Goal: Task Accomplishment & Management: Complete application form

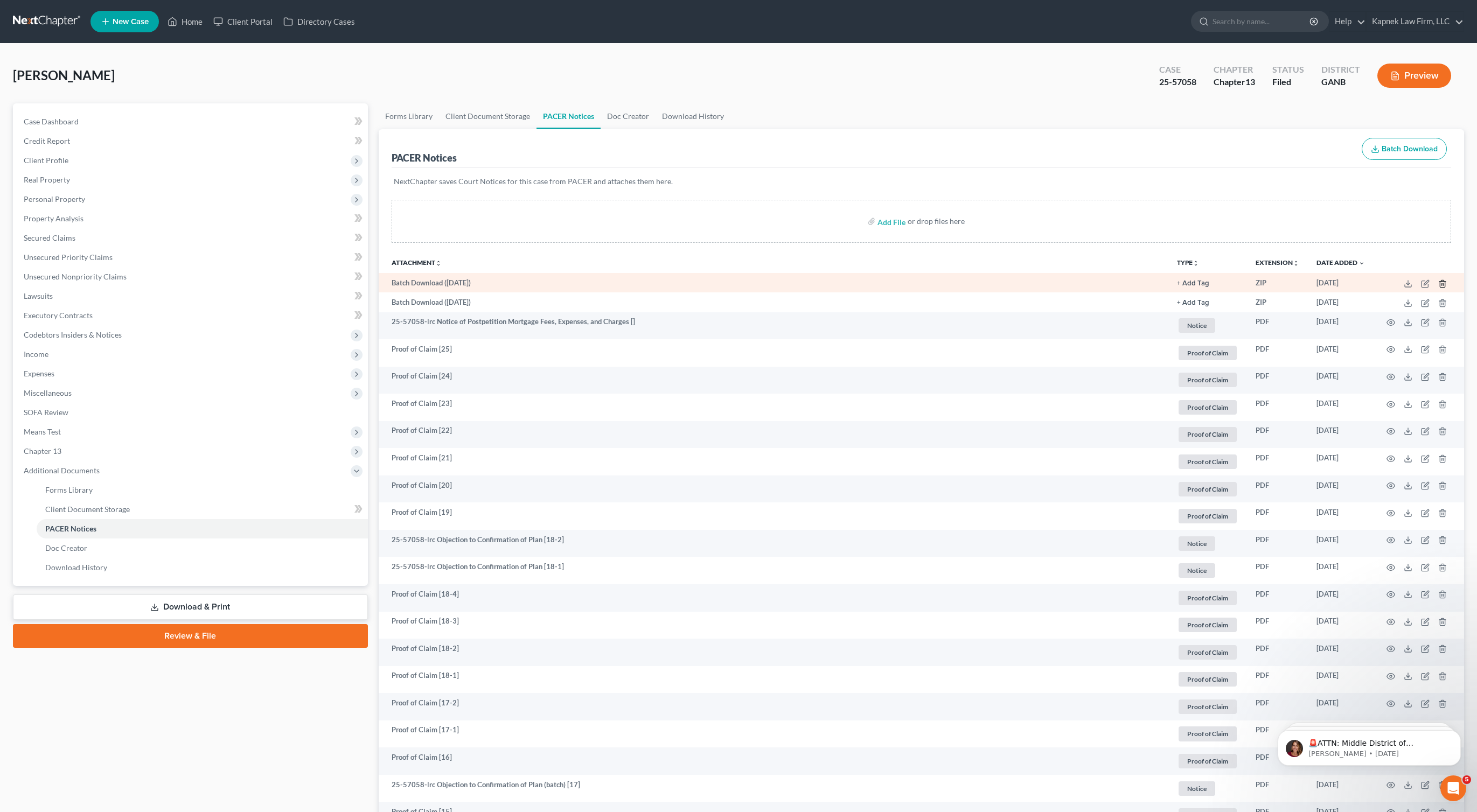
click at [1446, 285] on icon "button" at bounding box center [1443, 283] width 8 height 8
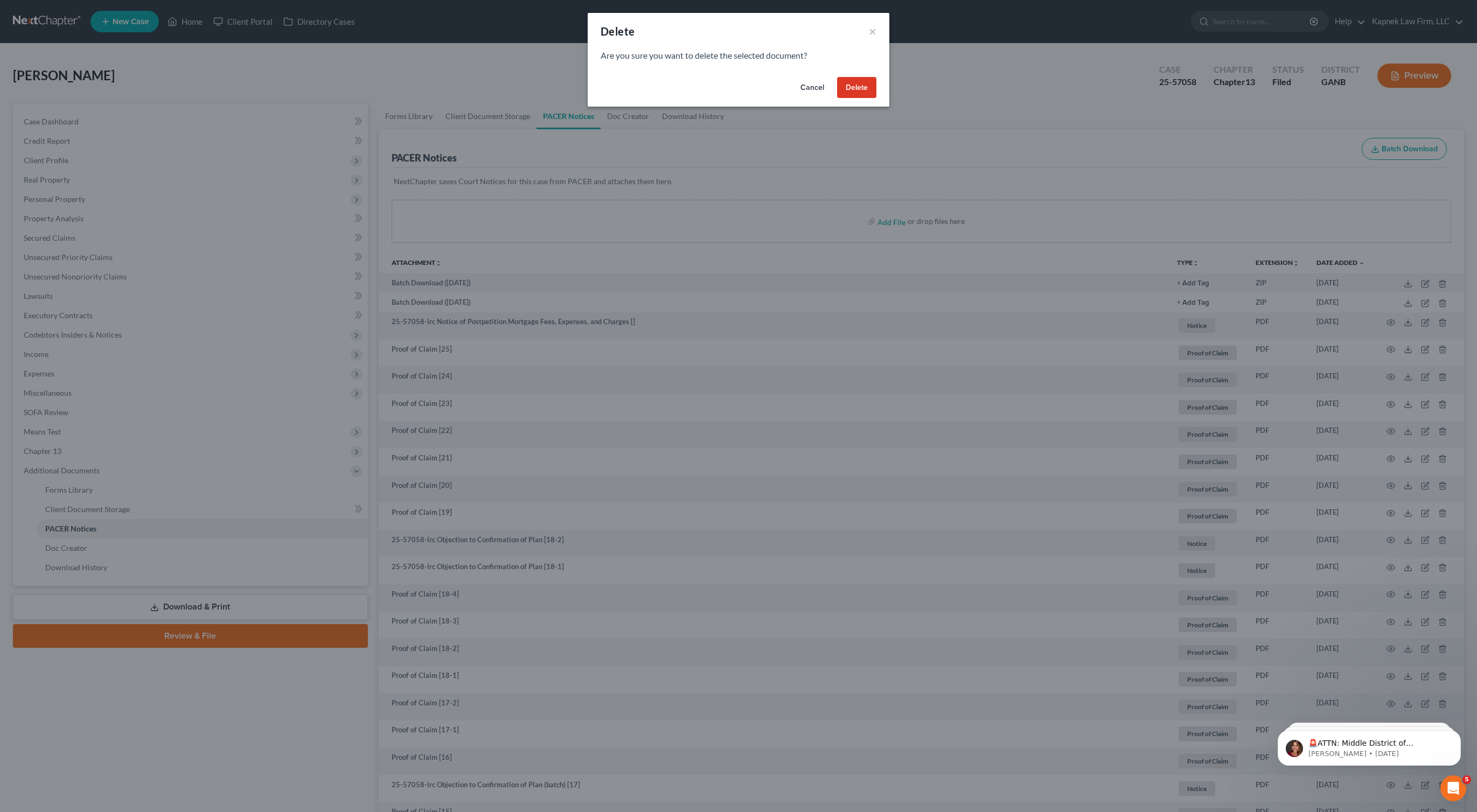
click at [858, 85] on button "Delete" at bounding box center [857, 88] width 40 height 22
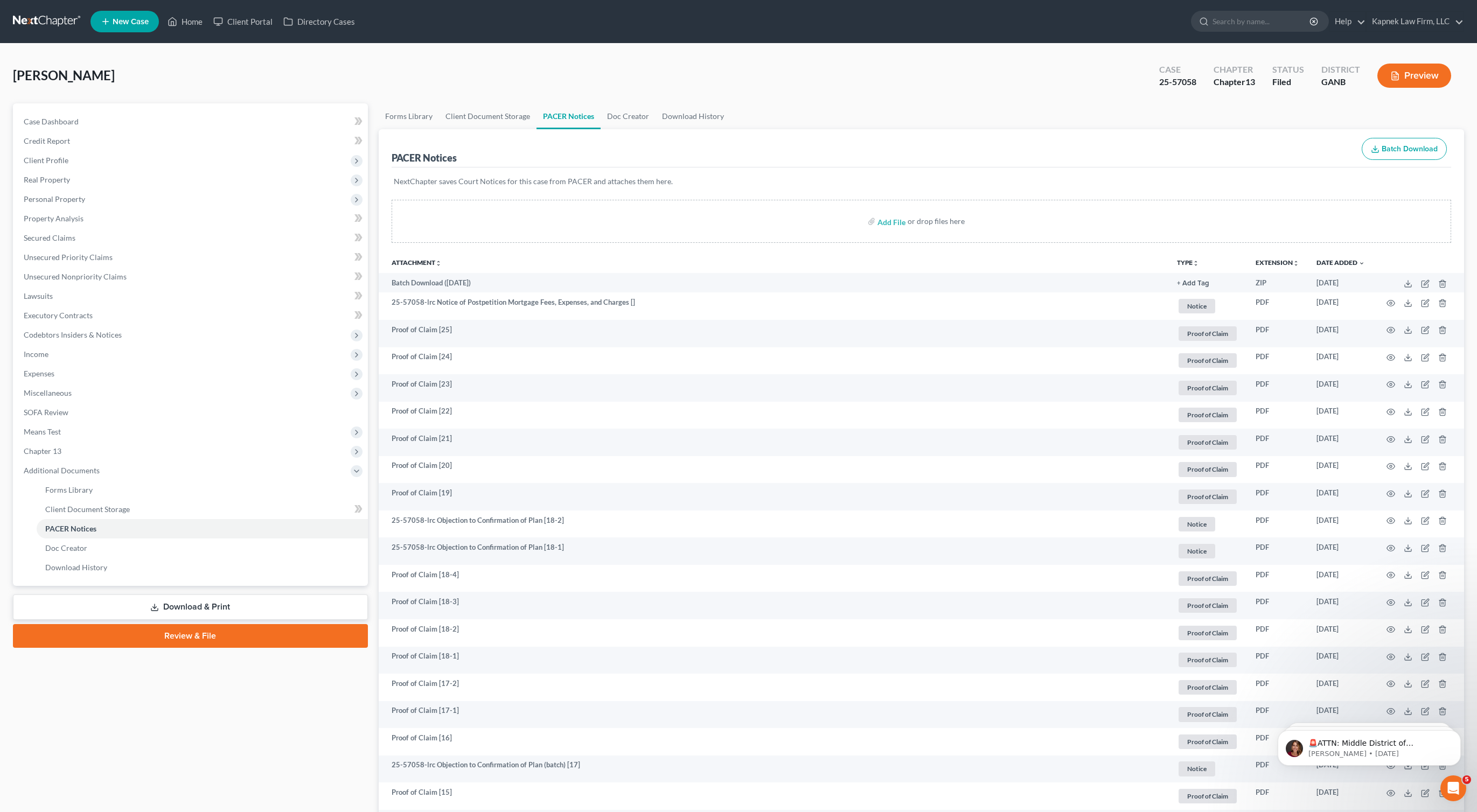
click at [41, 28] on link at bounding box center [47, 22] width 69 height 19
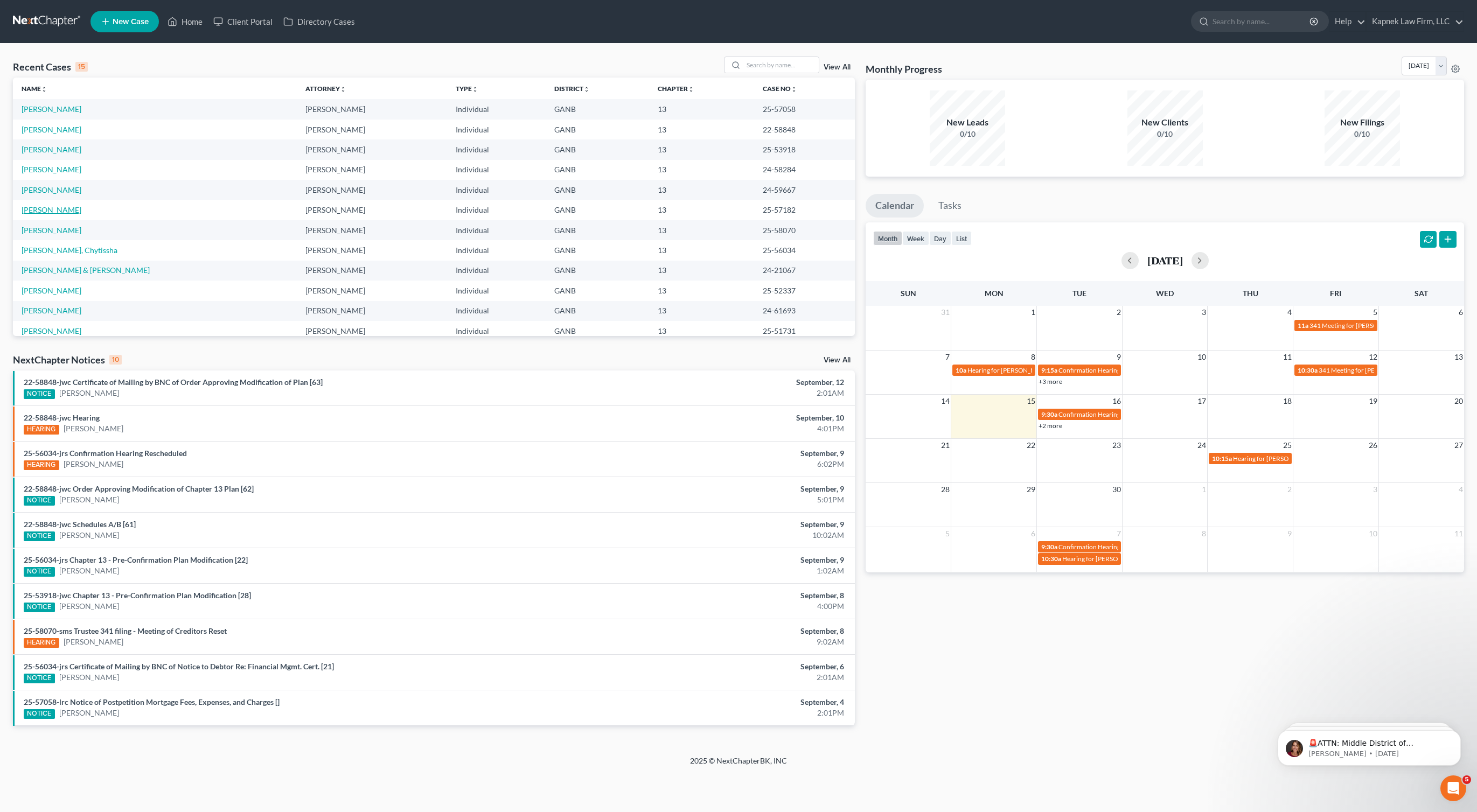
click at [58, 213] on link "Nathani, Malik" at bounding box center [51, 209] width 60 height 9
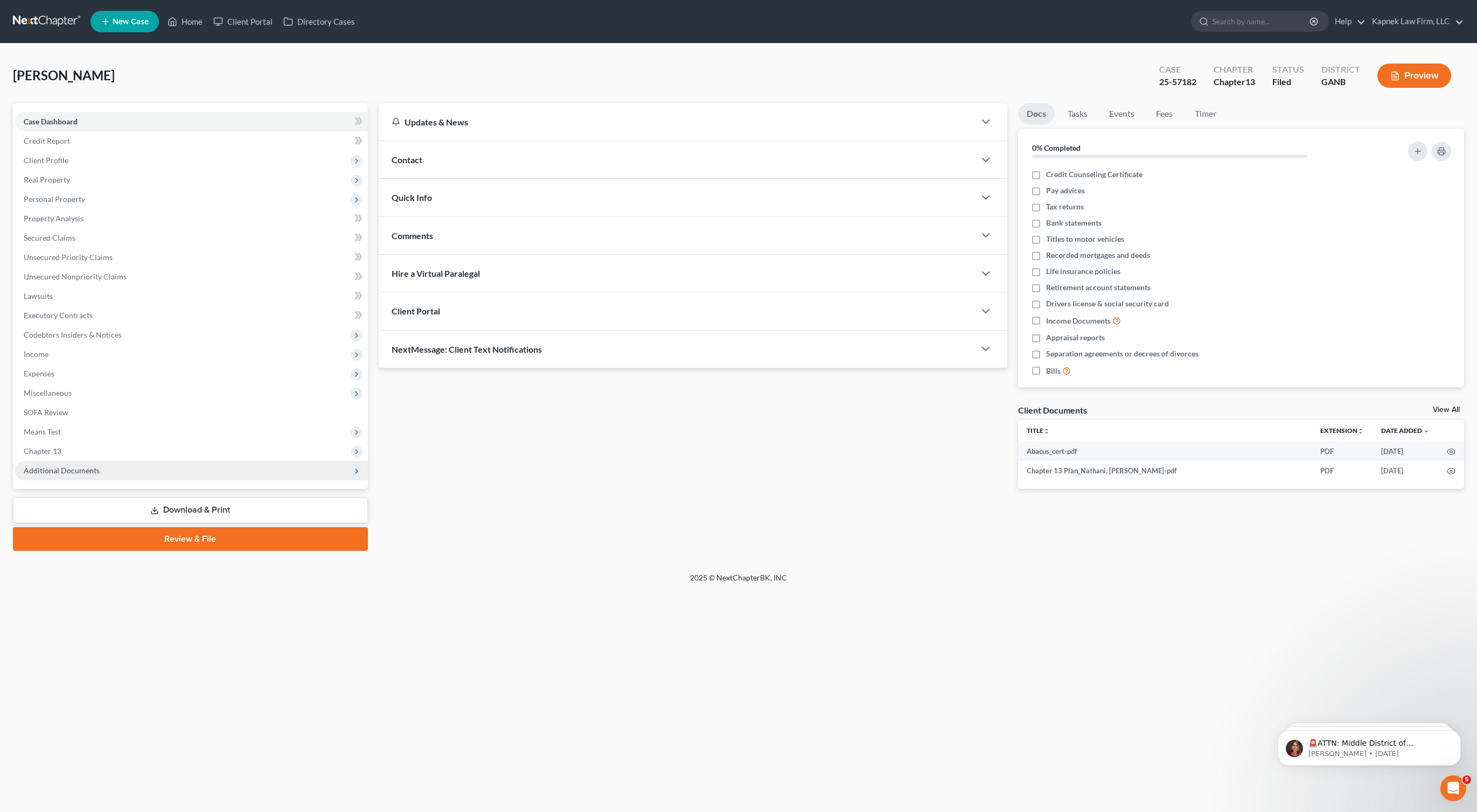
click at [239, 467] on span "Additional Documents" at bounding box center [192, 471] width 353 height 19
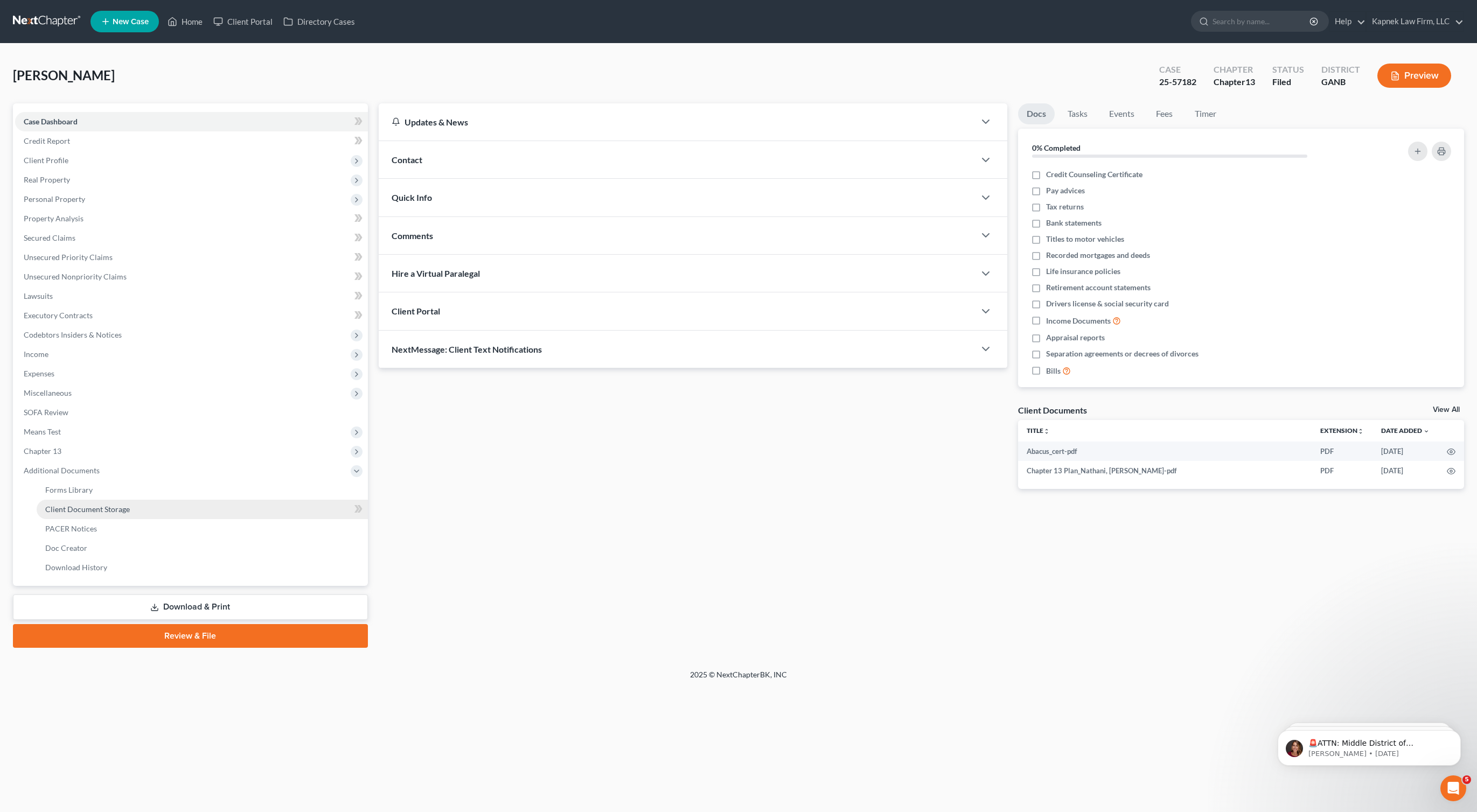
click at [236, 513] on link "Client Document Storage" at bounding box center [202, 510] width 331 height 19
select select "5"
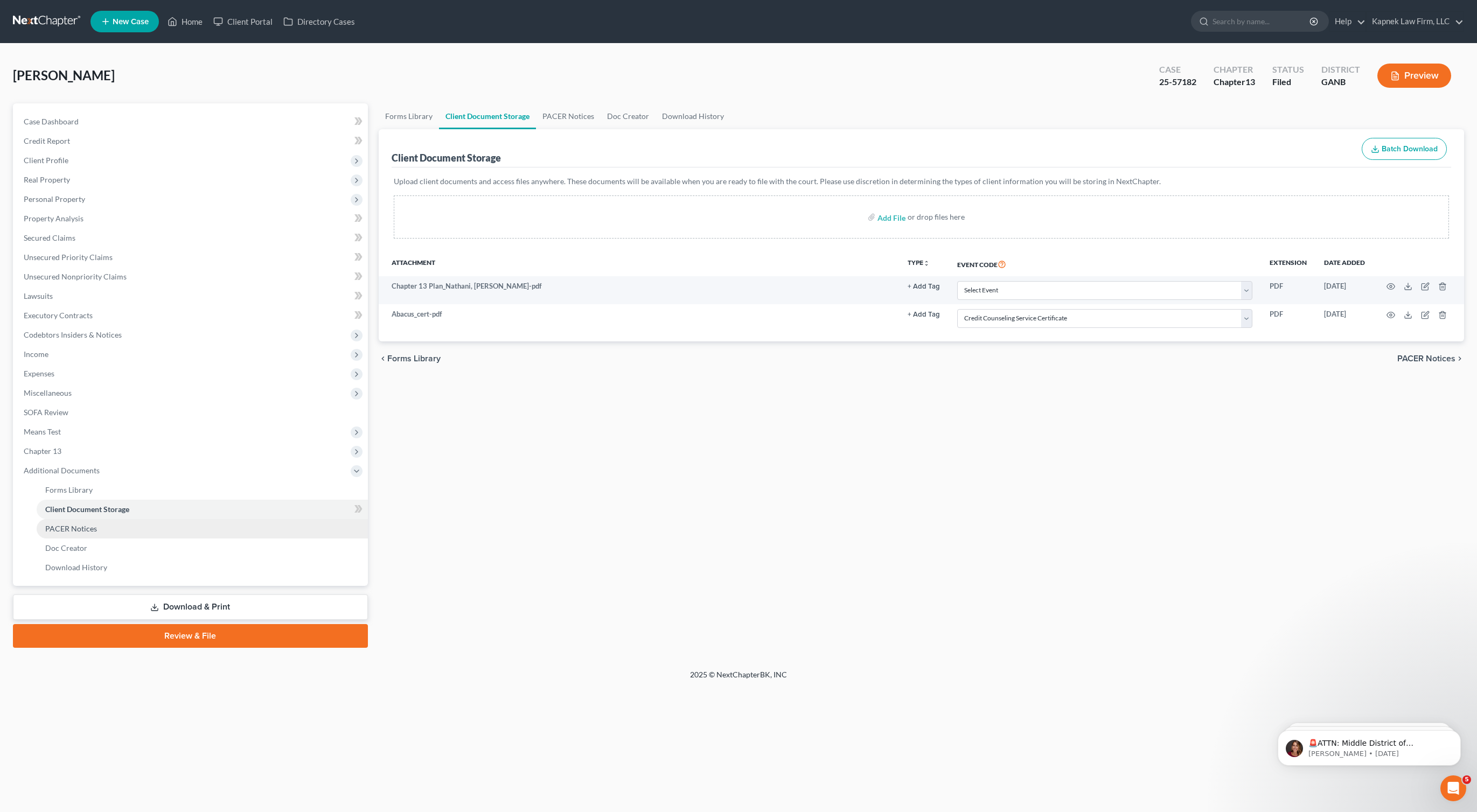
click at [215, 536] on link "PACER Notices" at bounding box center [202, 529] width 331 height 19
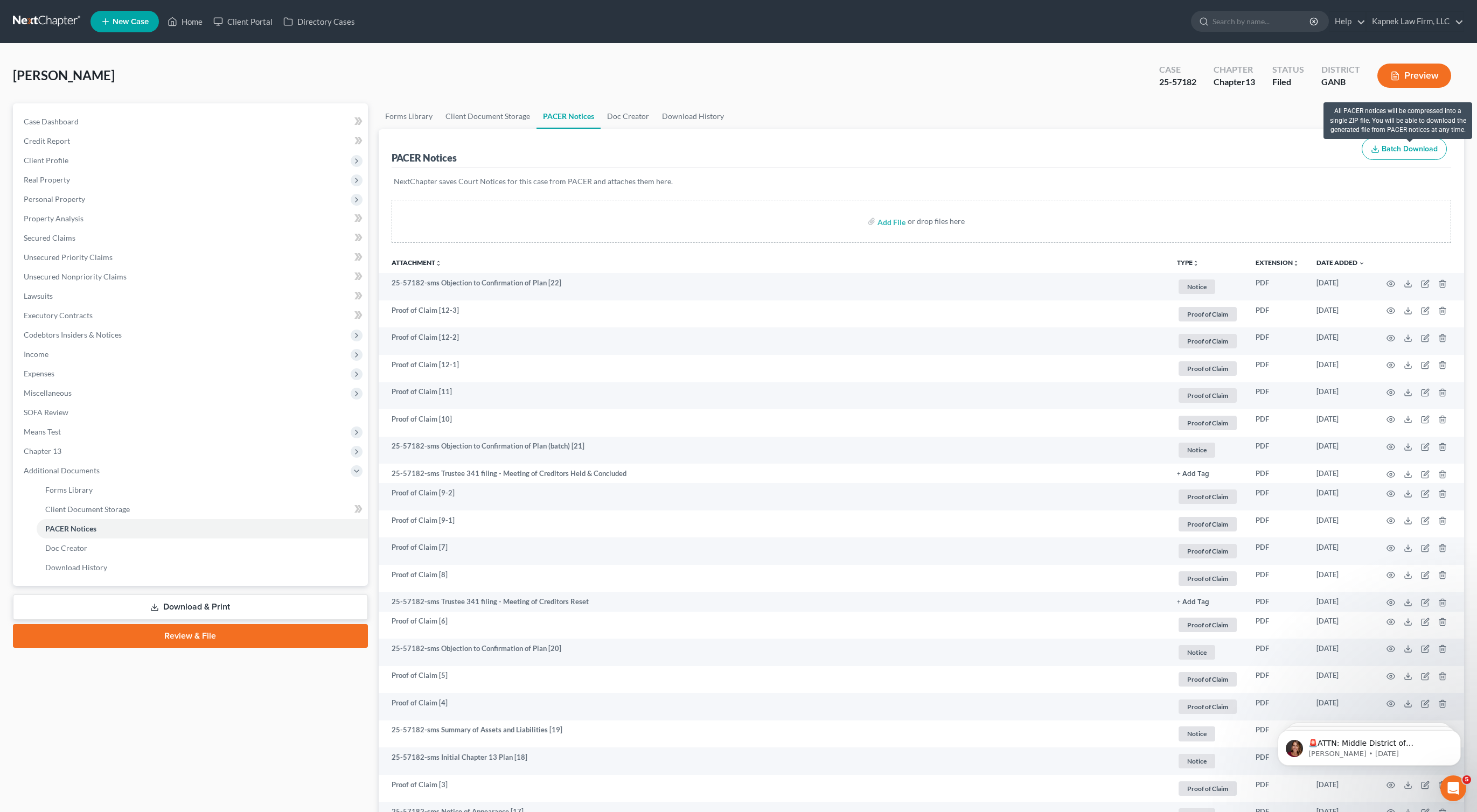
click at [1412, 152] on span "Batch Download" at bounding box center [1410, 149] width 56 height 9
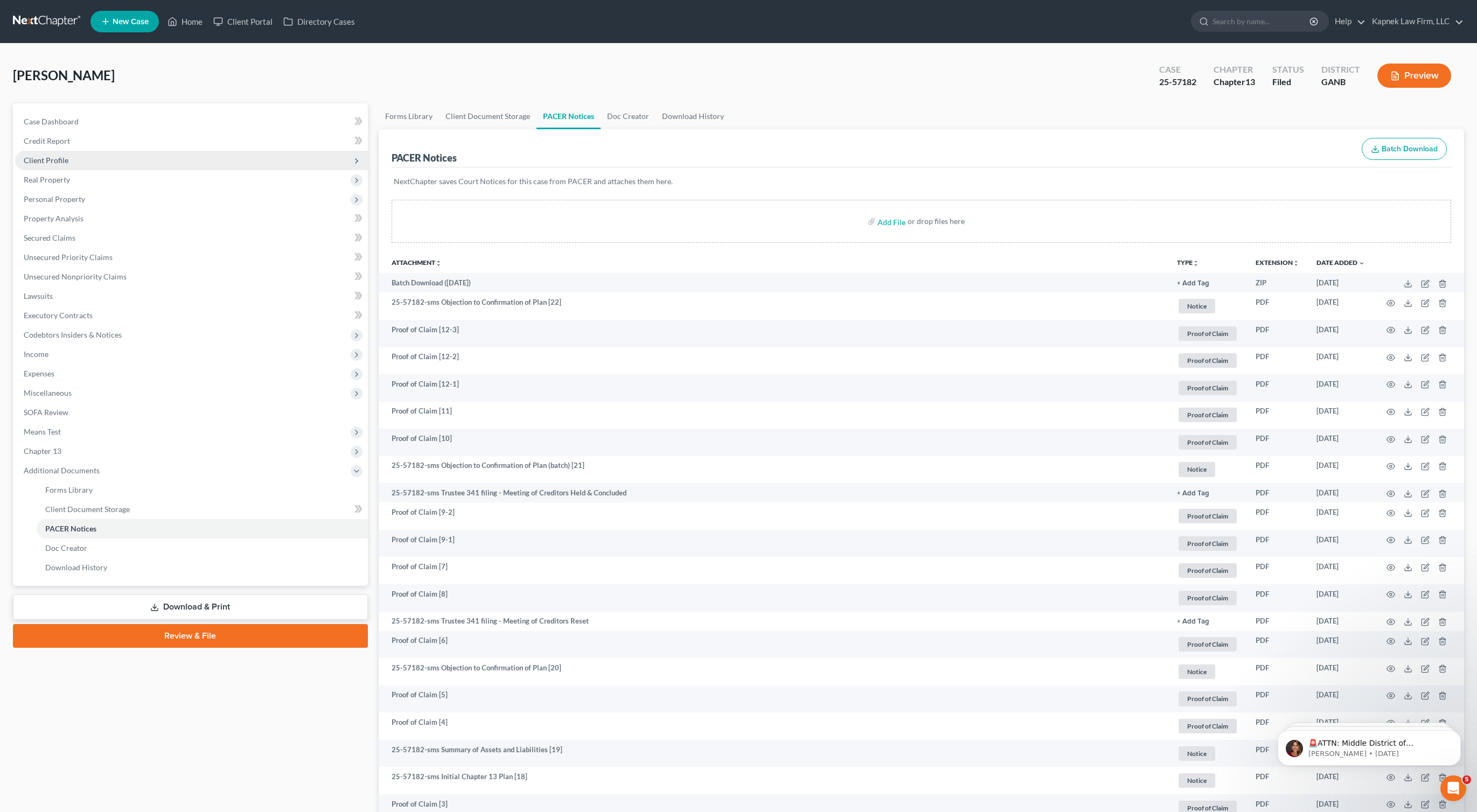
click at [76, 162] on span "Client Profile" at bounding box center [192, 160] width 353 height 19
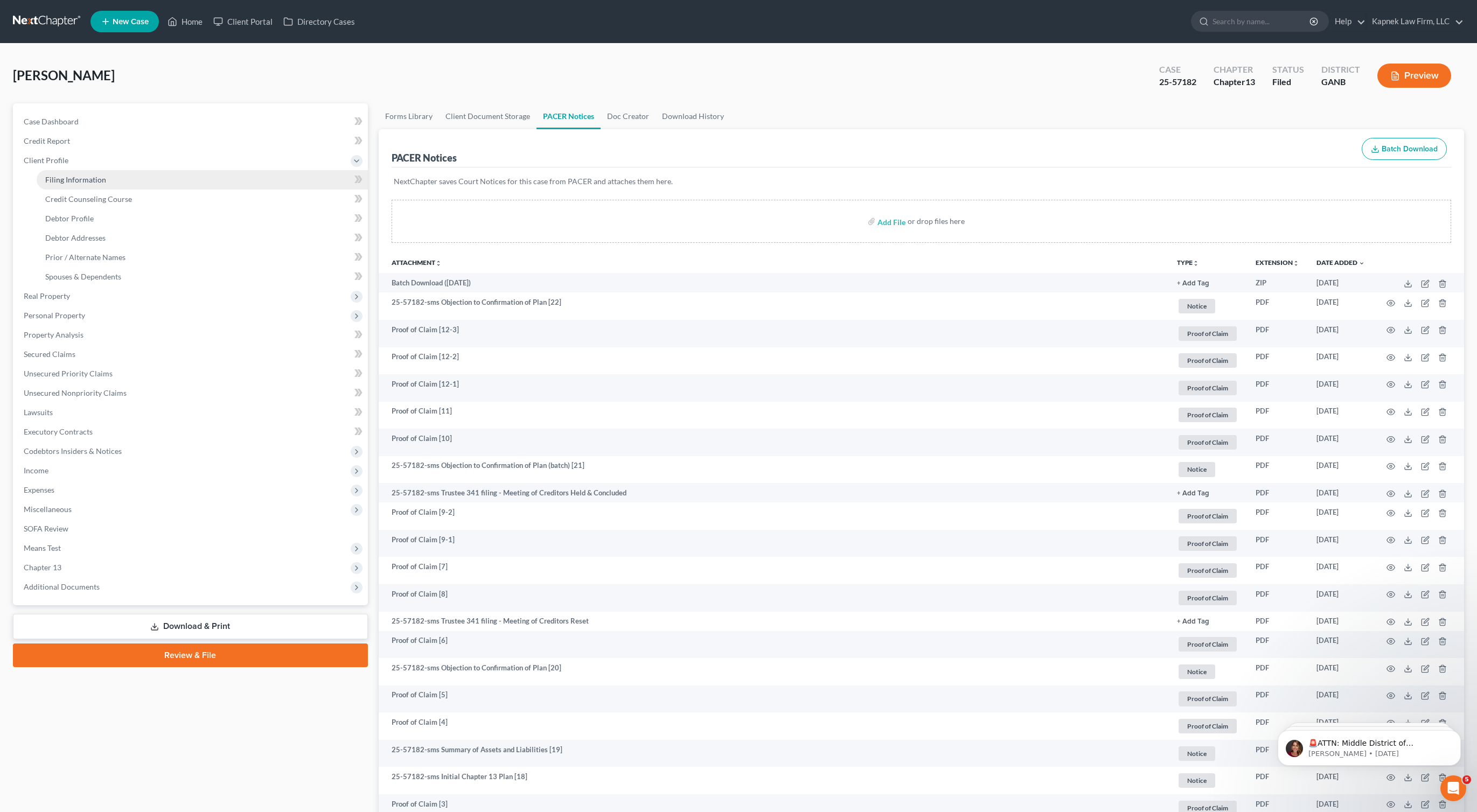
click at [94, 177] on span "Filing Information" at bounding box center [76, 179] width 61 height 9
select select "1"
select select "0"
select select "3"
select select "10"
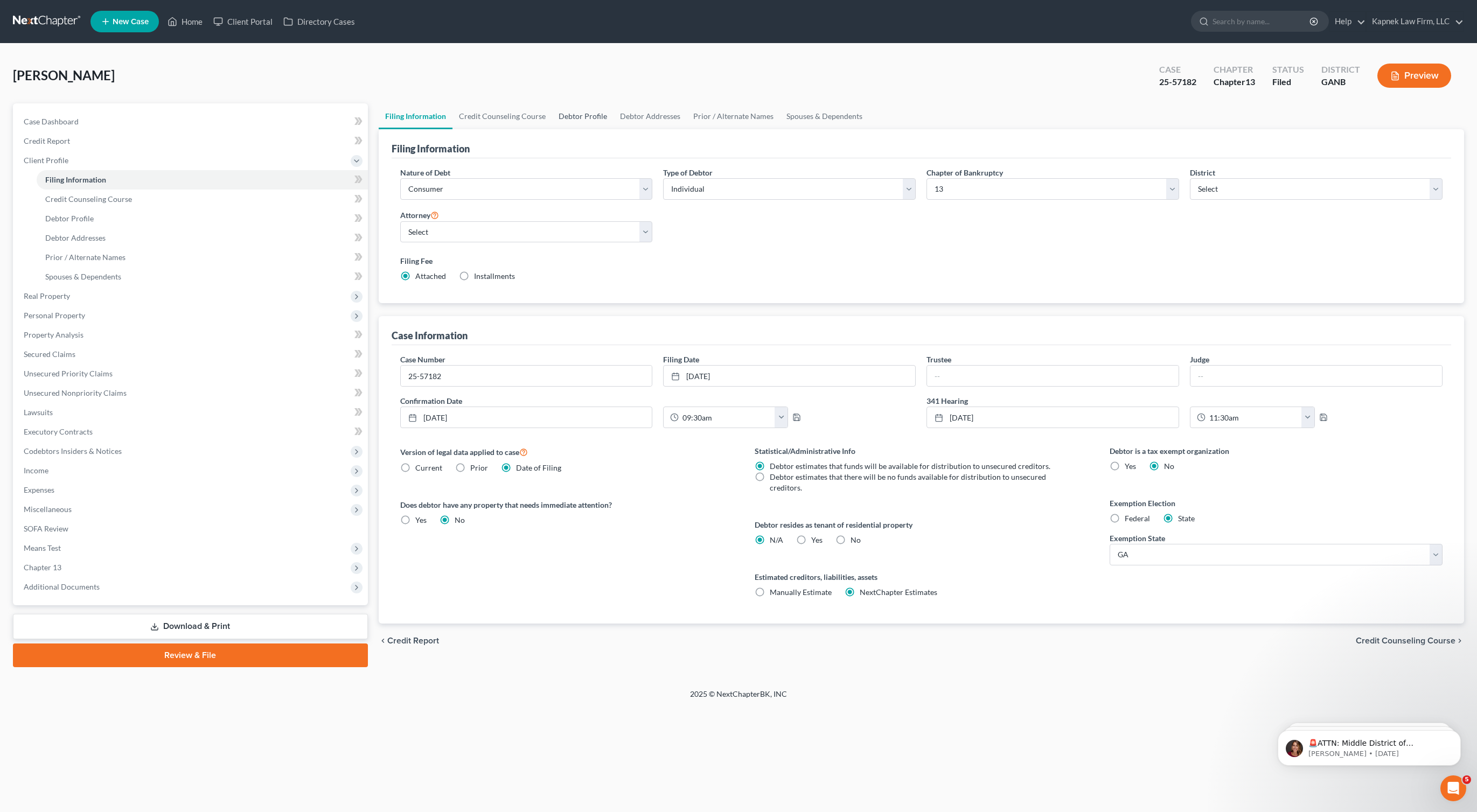
click at [584, 121] on link "Debtor Profile" at bounding box center [583, 116] width 61 height 26
select select "1"
select select "3"
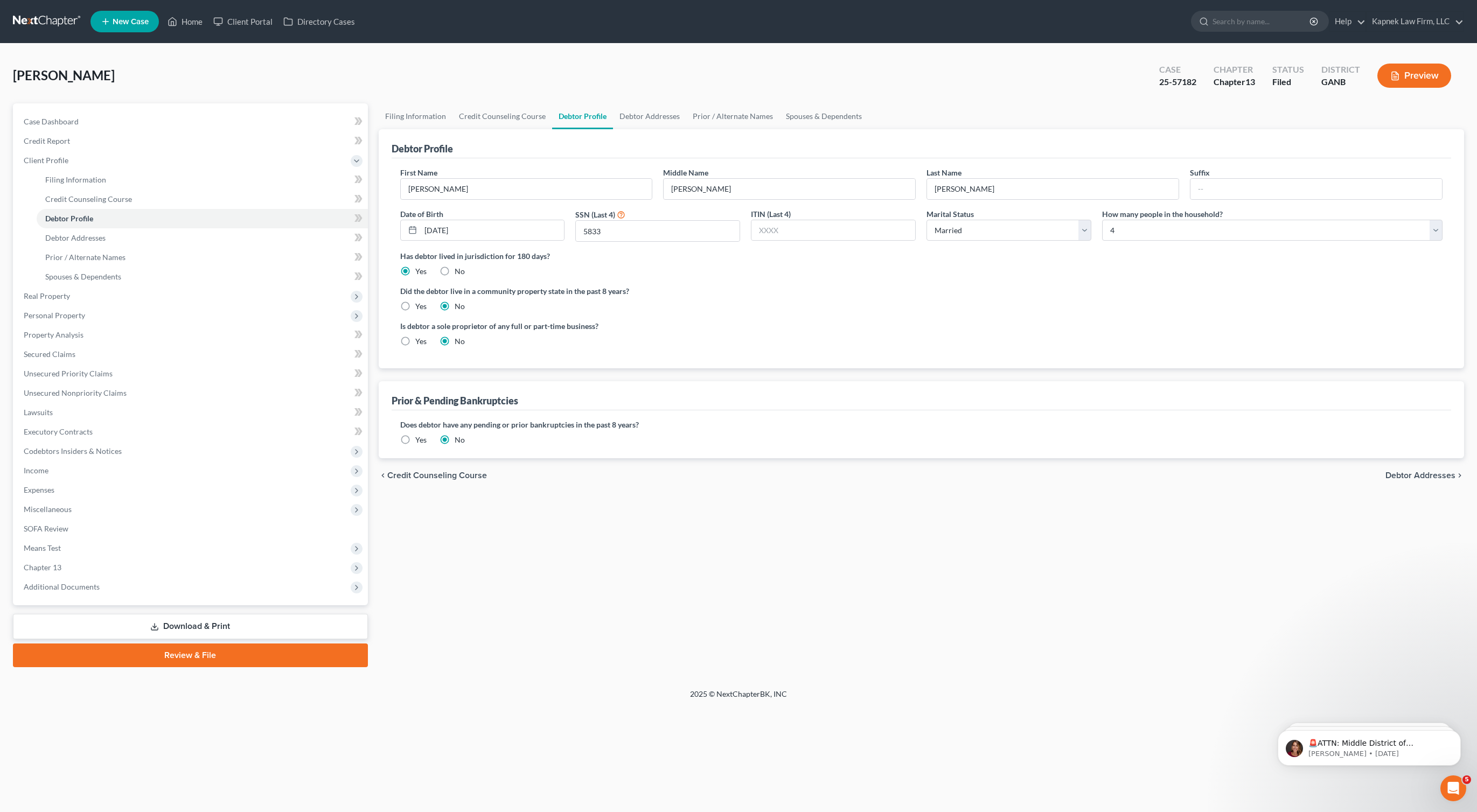
radio input "true"
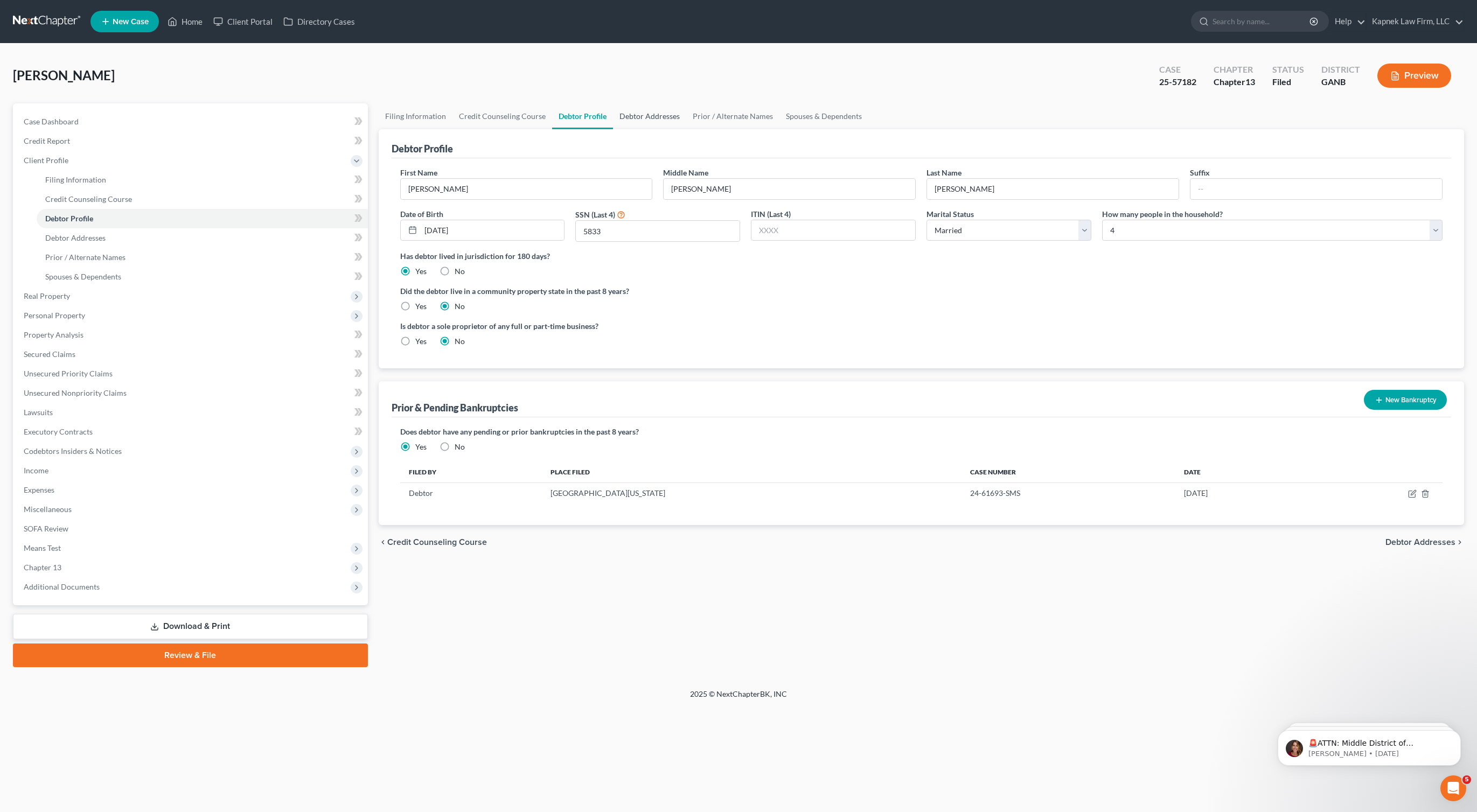
click at [652, 121] on link "Debtor Addresses" at bounding box center [649, 116] width 73 height 26
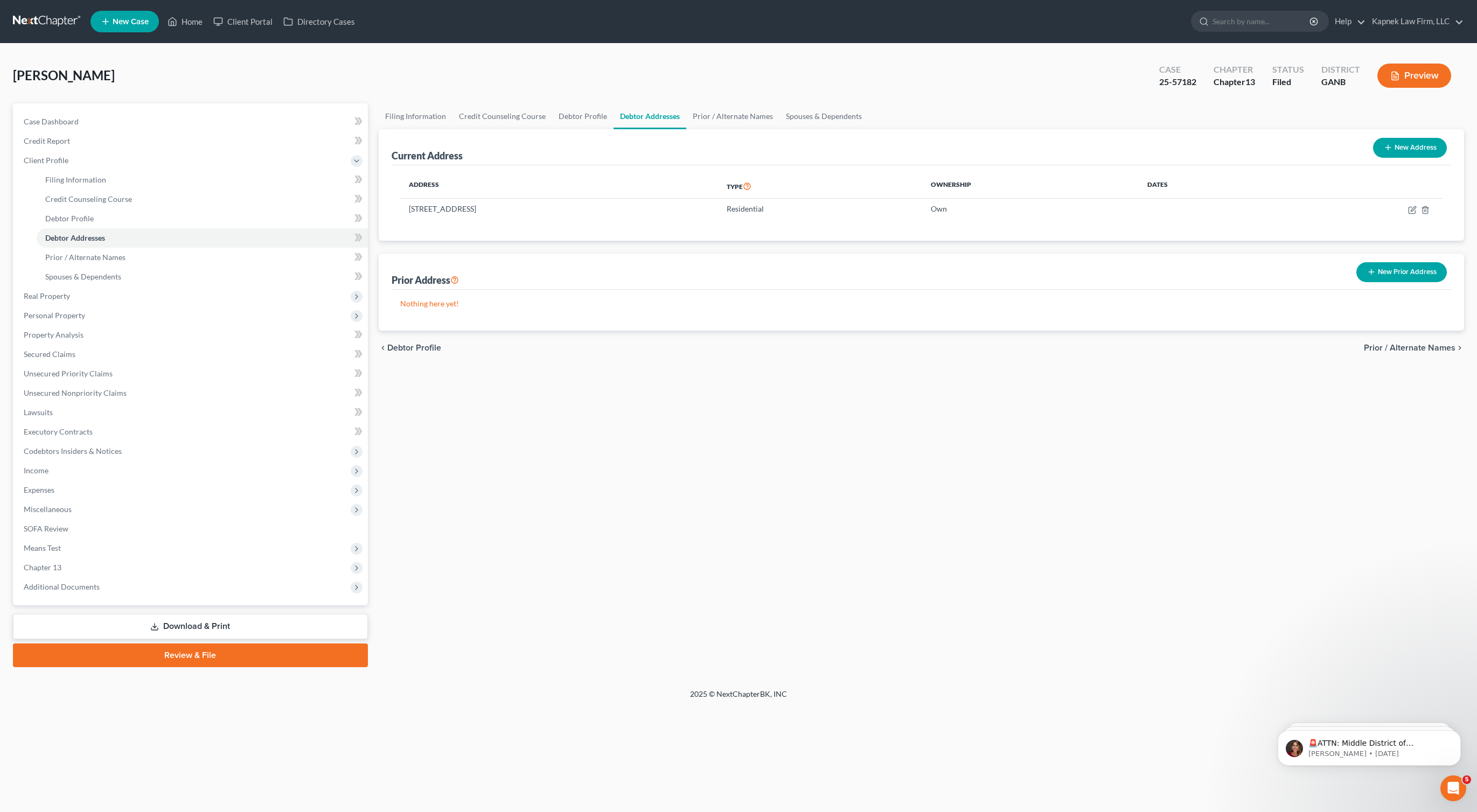
click at [53, 21] on link at bounding box center [47, 22] width 69 height 19
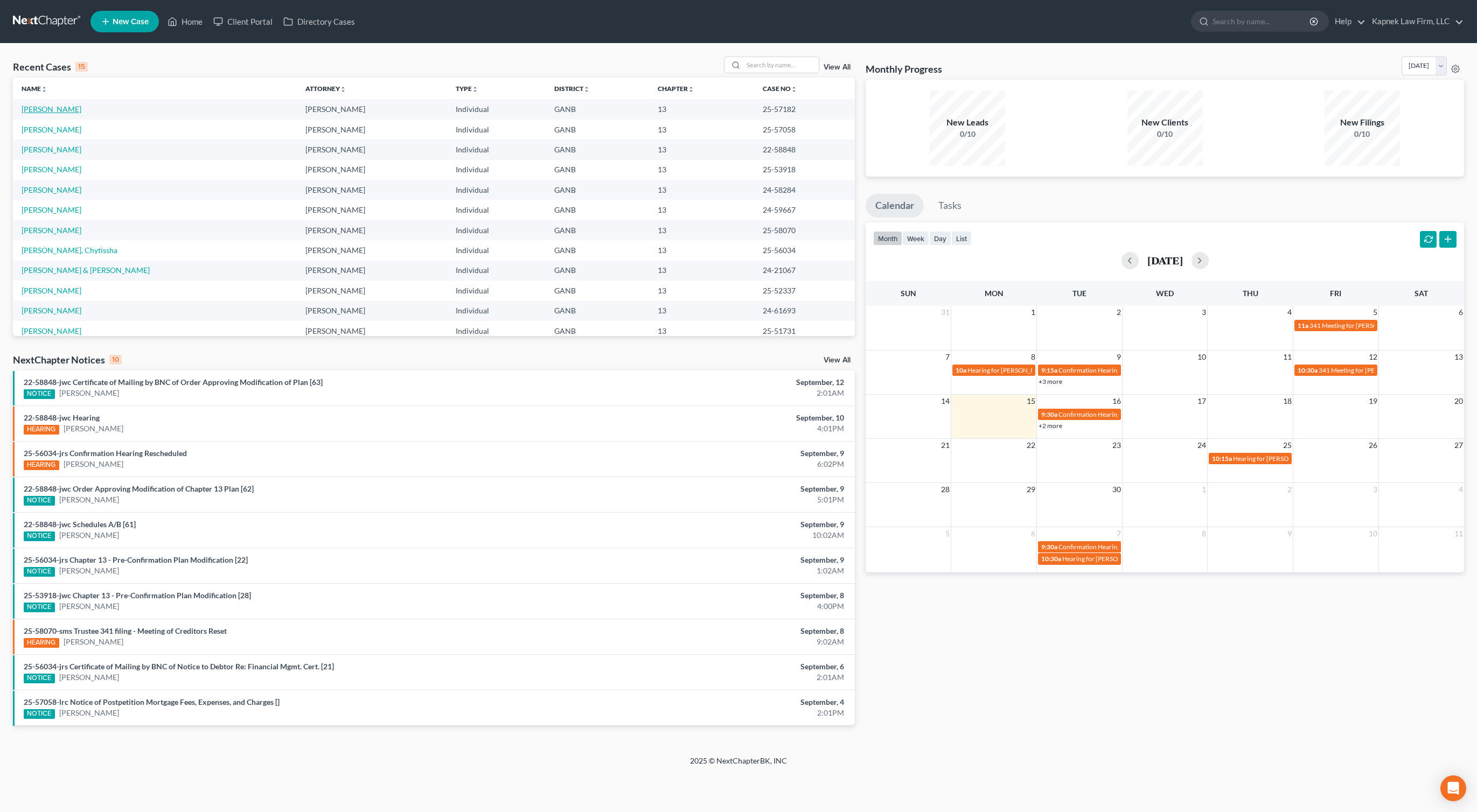
click at [56, 110] on link "Nathani, Malik" at bounding box center [51, 108] width 60 height 9
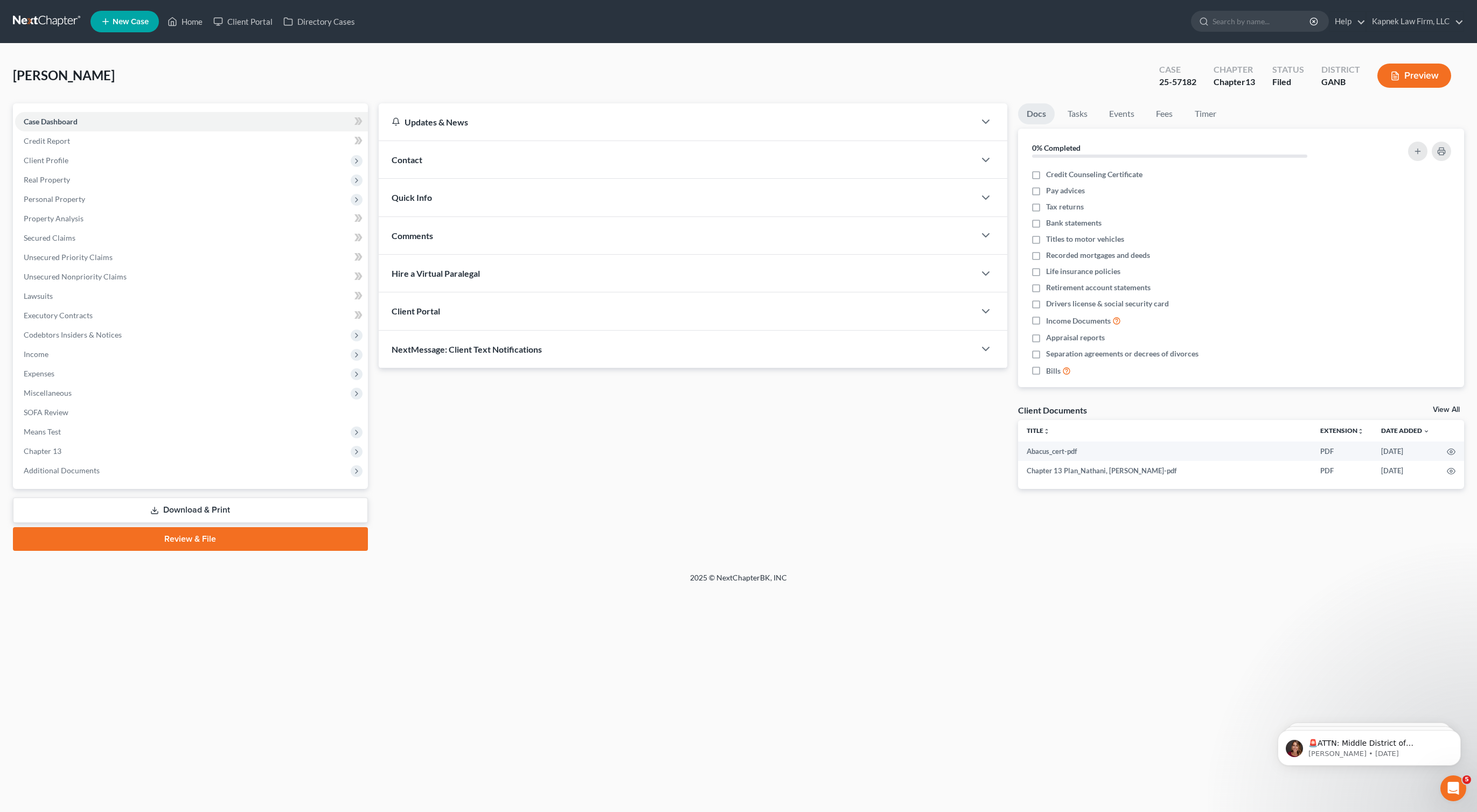
click at [1193, 81] on div "25-57182" at bounding box center [1178, 82] width 38 height 13
click at [1153, 78] on div "Case 25-57182" at bounding box center [1178, 77] width 54 height 32
copy div "25-57182"
click at [103, 477] on span "Additional Documents" at bounding box center [192, 471] width 353 height 19
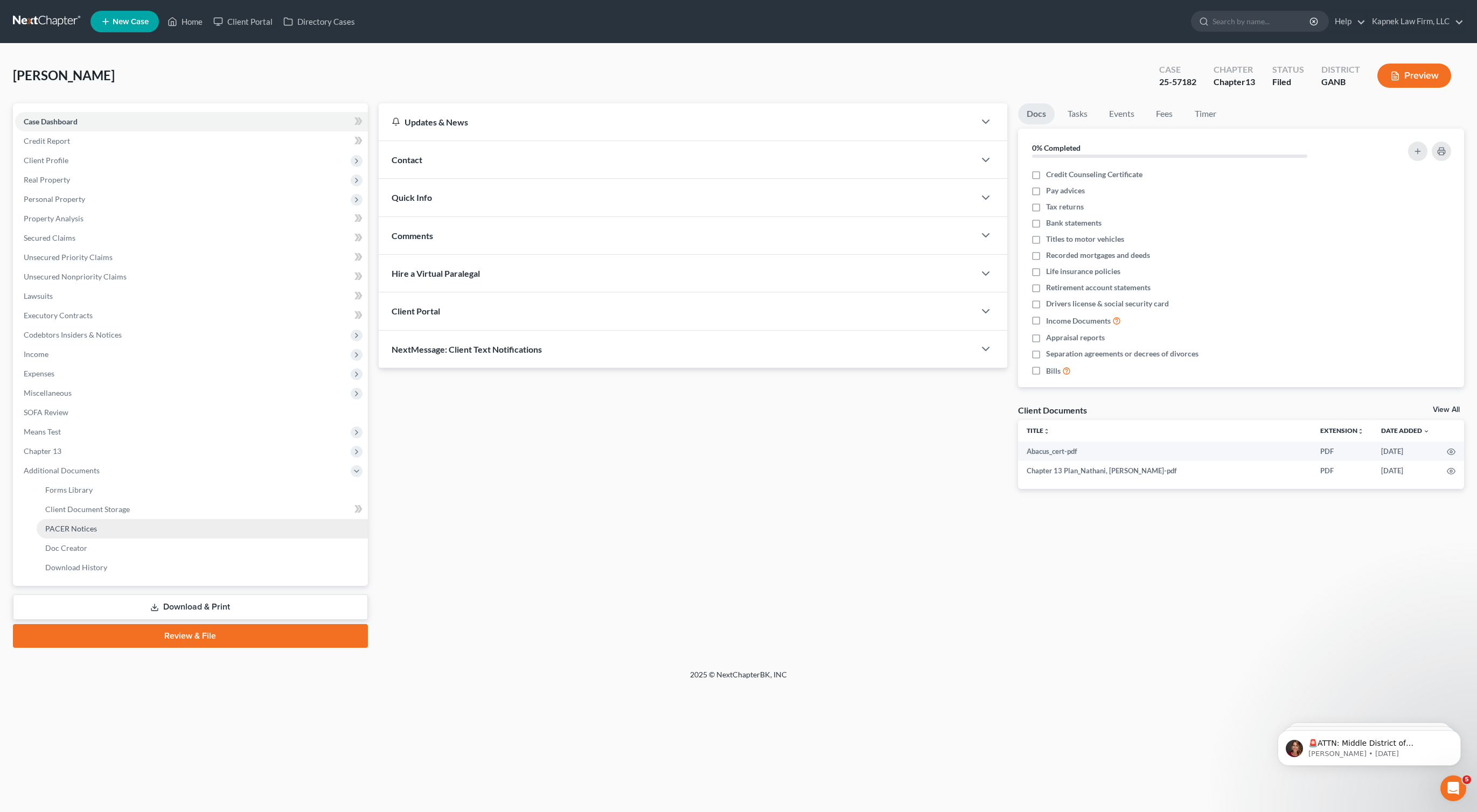
click at [147, 531] on link "PACER Notices" at bounding box center [202, 529] width 331 height 19
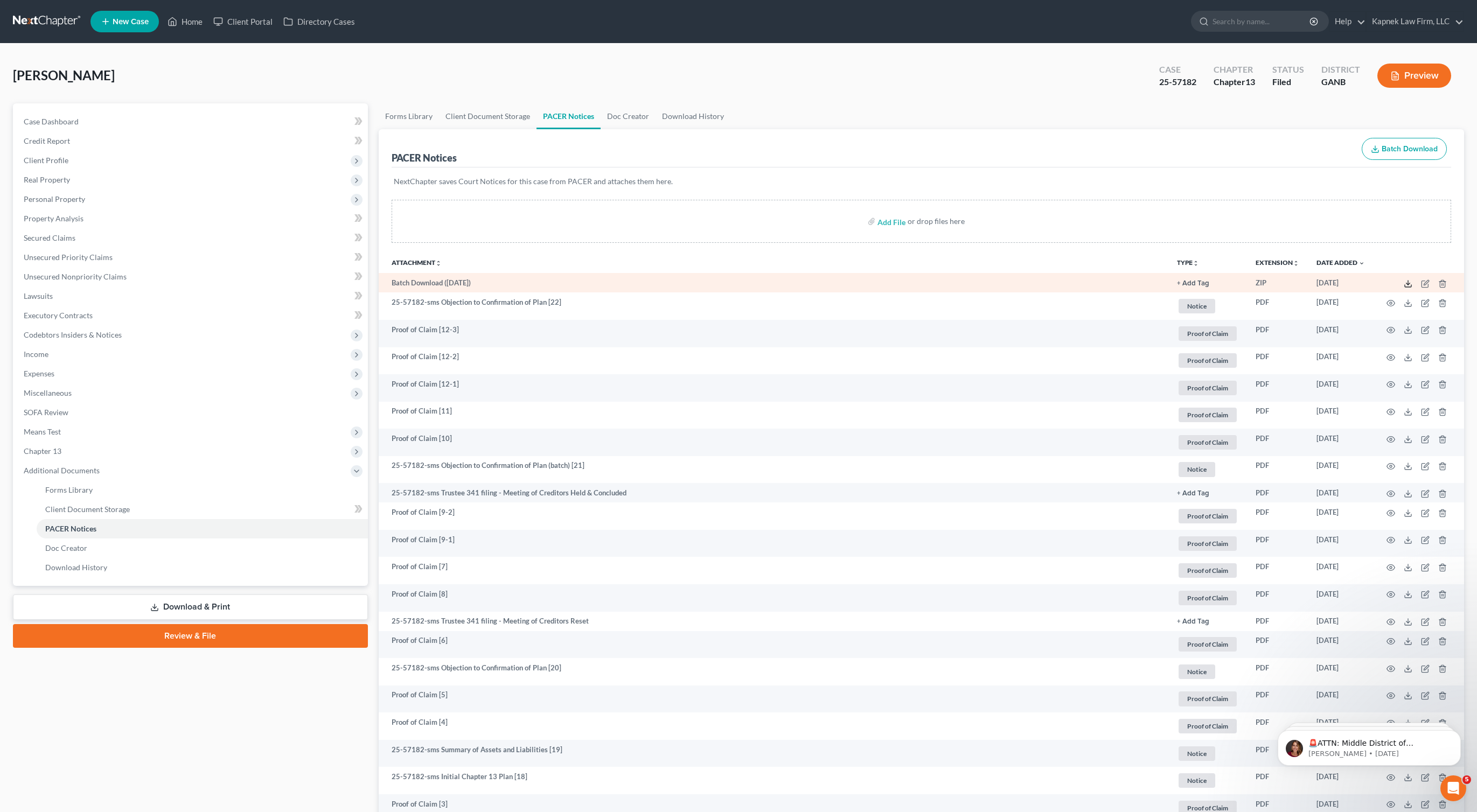
click at [1406, 283] on icon at bounding box center [1408, 283] width 8 height 8
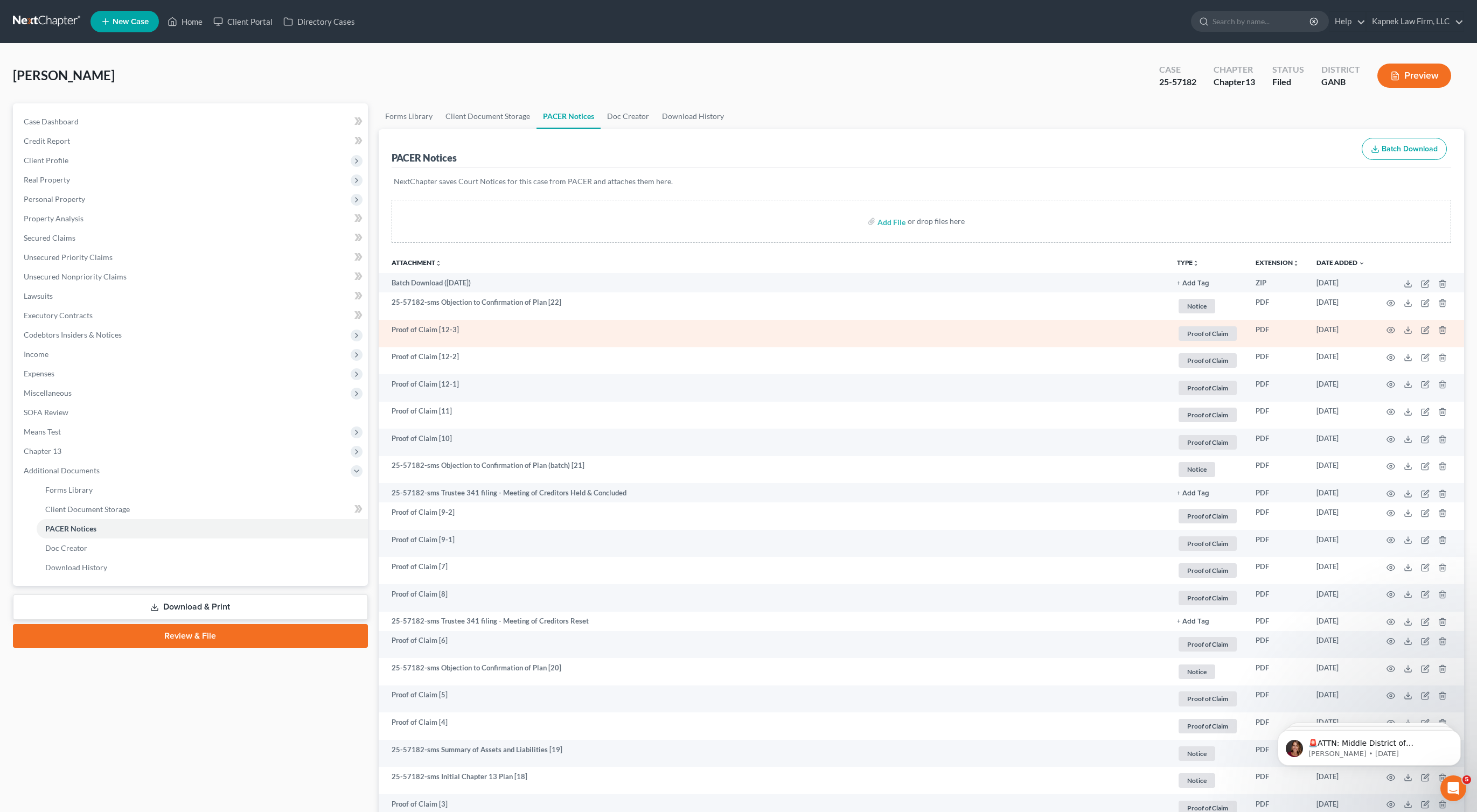
click at [513, 334] on td "Proof of Claim [12-3]" at bounding box center [774, 334] width 791 height 28
click at [1392, 329] on icon "button" at bounding box center [1391, 330] width 8 height 8
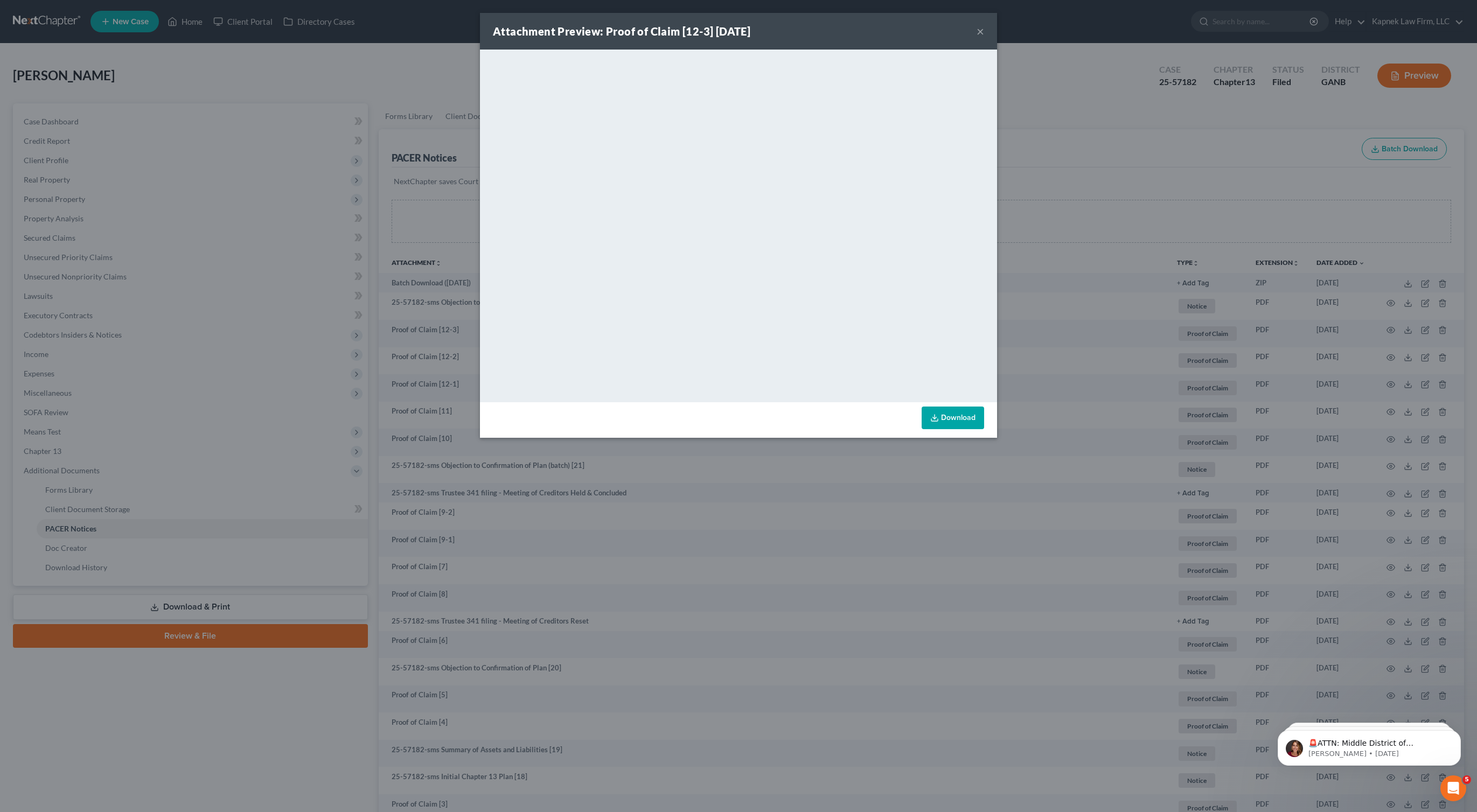
click at [988, 30] on div "Attachment Preview: Proof of Claim [12-3] 09/02/2025 ×" at bounding box center [738, 31] width 517 height 37
click at [983, 30] on button "×" at bounding box center [980, 31] width 8 height 13
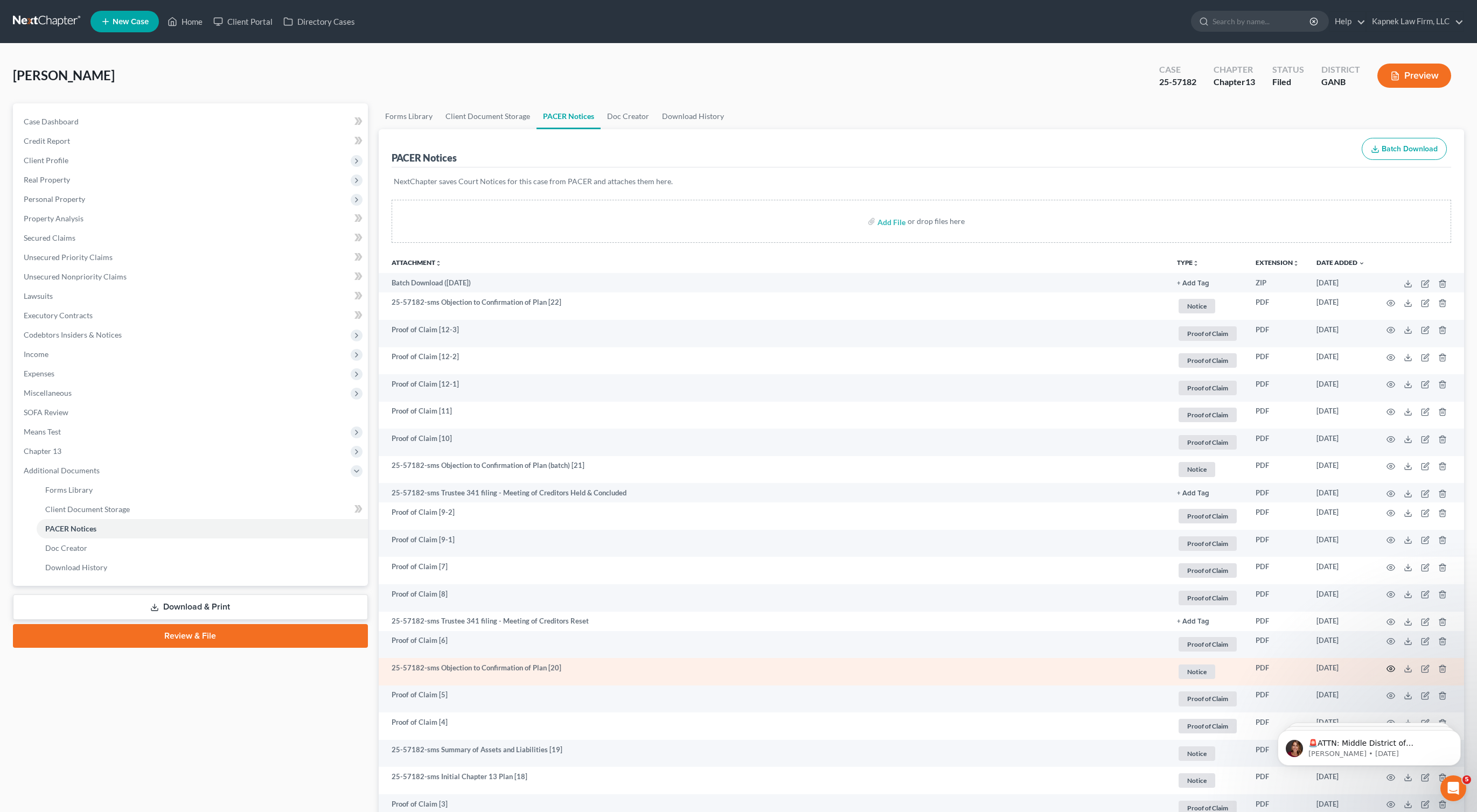
click at [1392, 670] on icon "button" at bounding box center [1391, 669] width 8 height 8
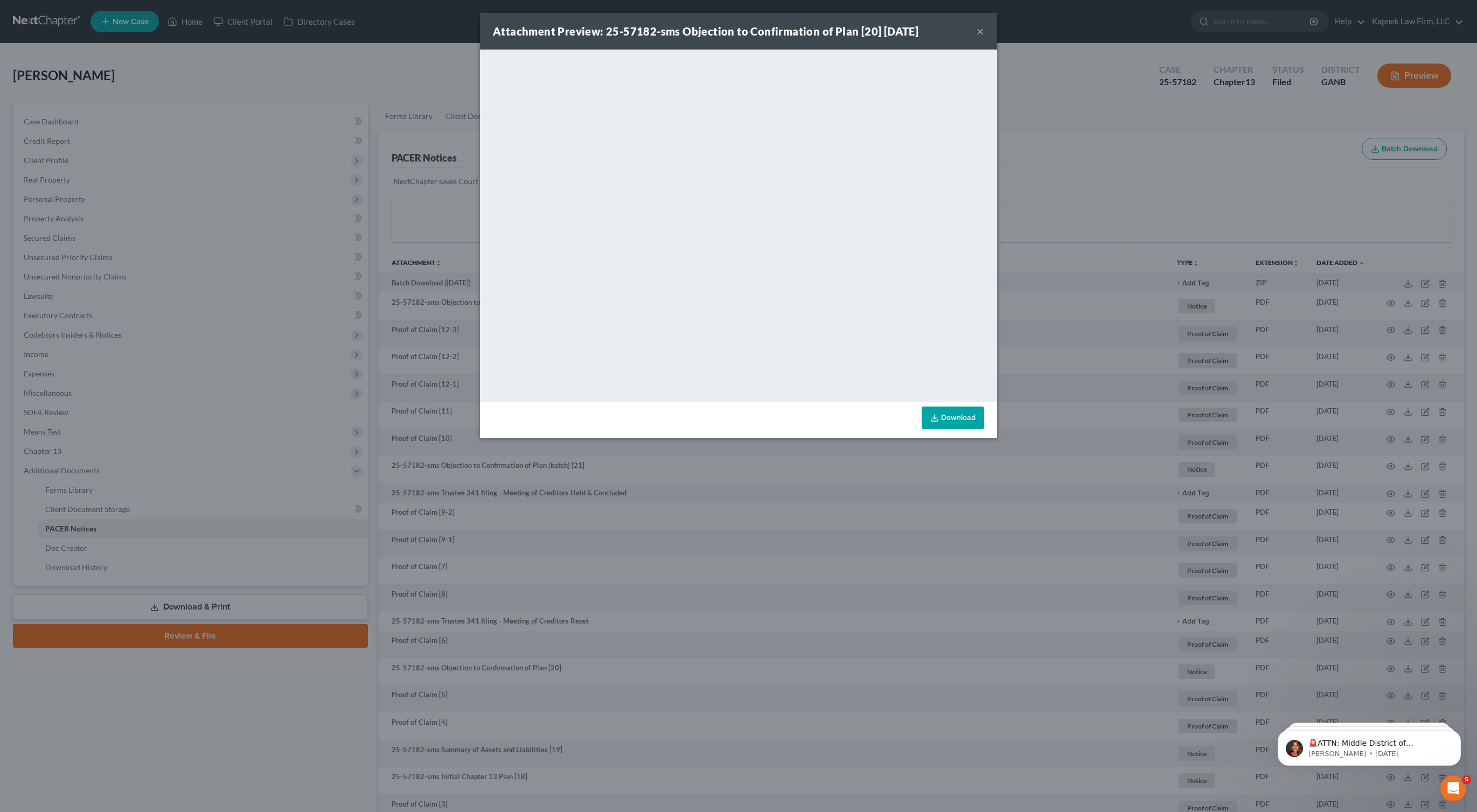
click at [985, 28] on div "Attachment Preview: 25-57182-sms Objection to Confirmation of Plan [20] 07/31/2…" at bounding box center [738, 31] width 517 height 37
click at [980, 28] on button "×" at bounding box center [980, 31] width 8 height 13
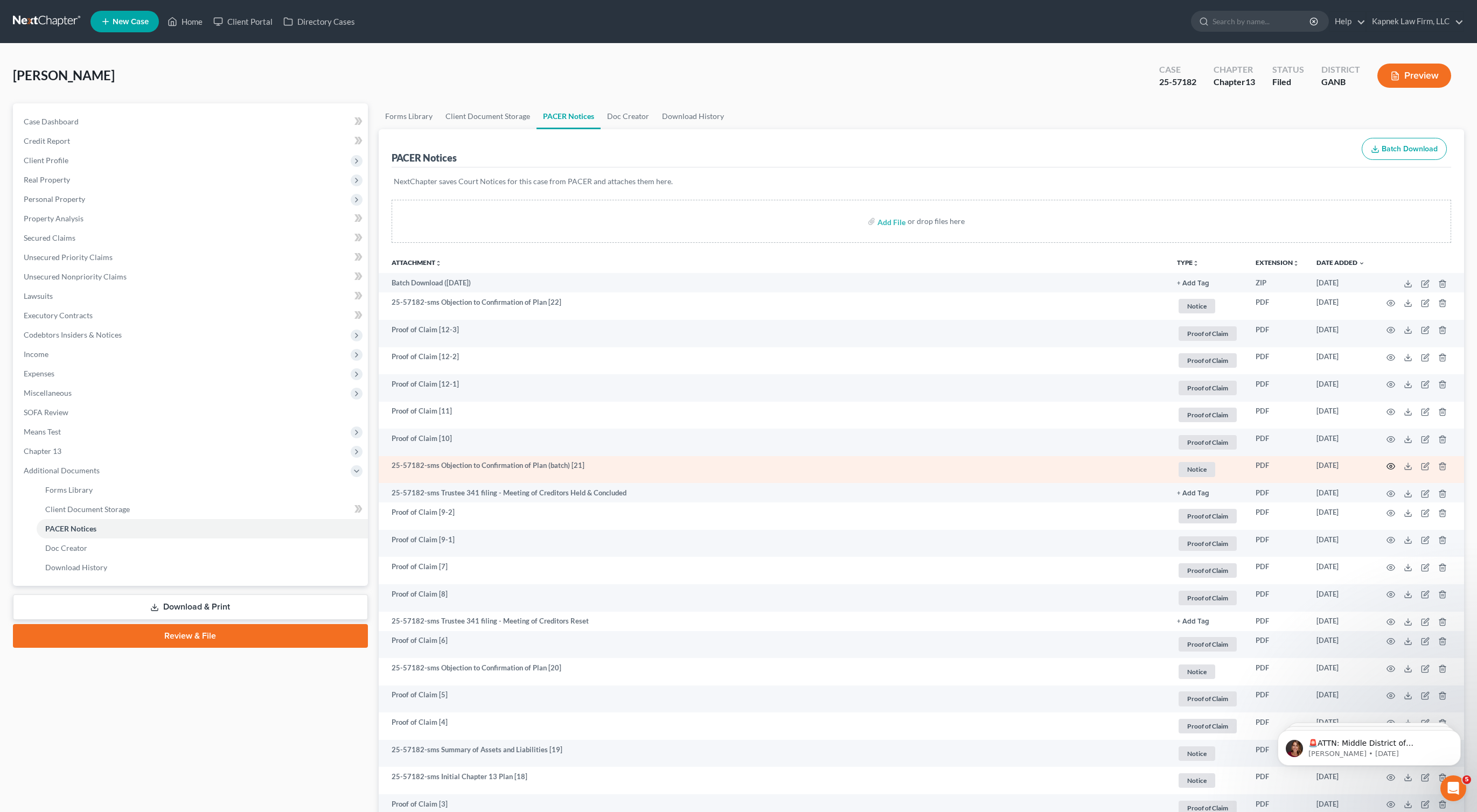
click at [1392, 462] on icon "button" at bounding box center [1391, 466] width 8 height 8
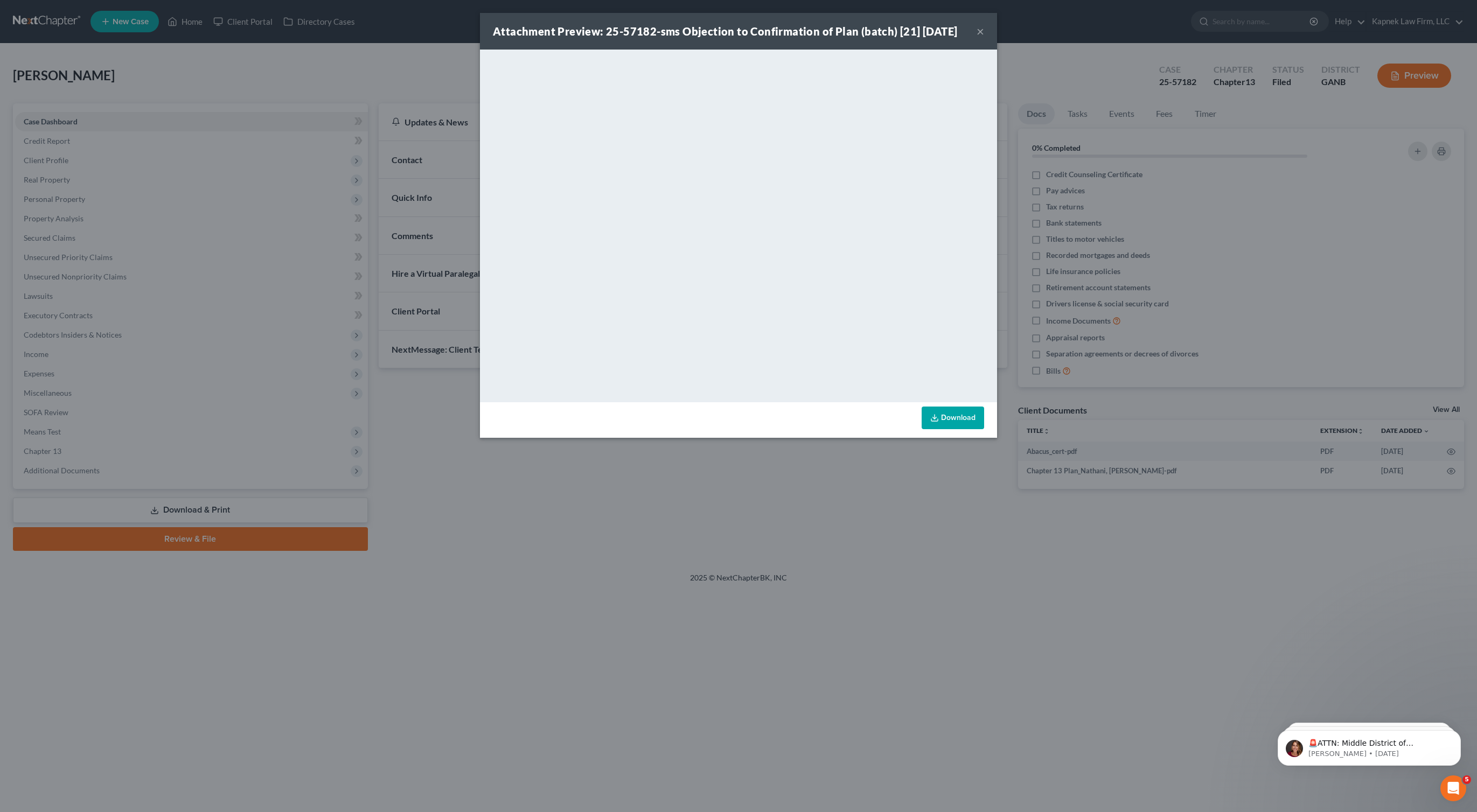
click at [1035, 66] on div "Attachment Preview: 25-57182-sms Objection to Confirmation of Plan (batch) [21]…" at bounding box center [738, 406] width 1477 height 812
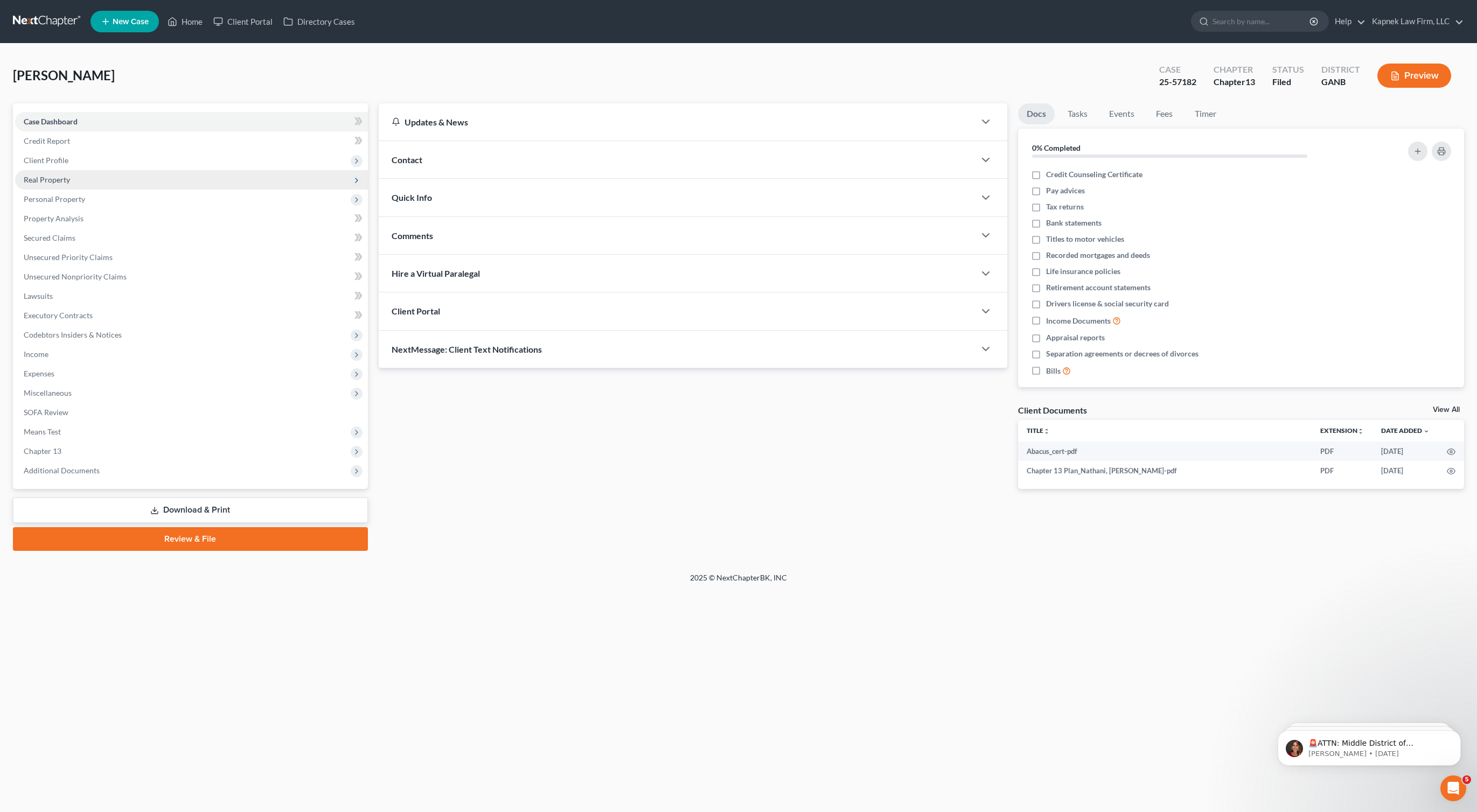
click at [94, 172] on span "Real Property" at bounding box center [192, 180] width 353 height 19
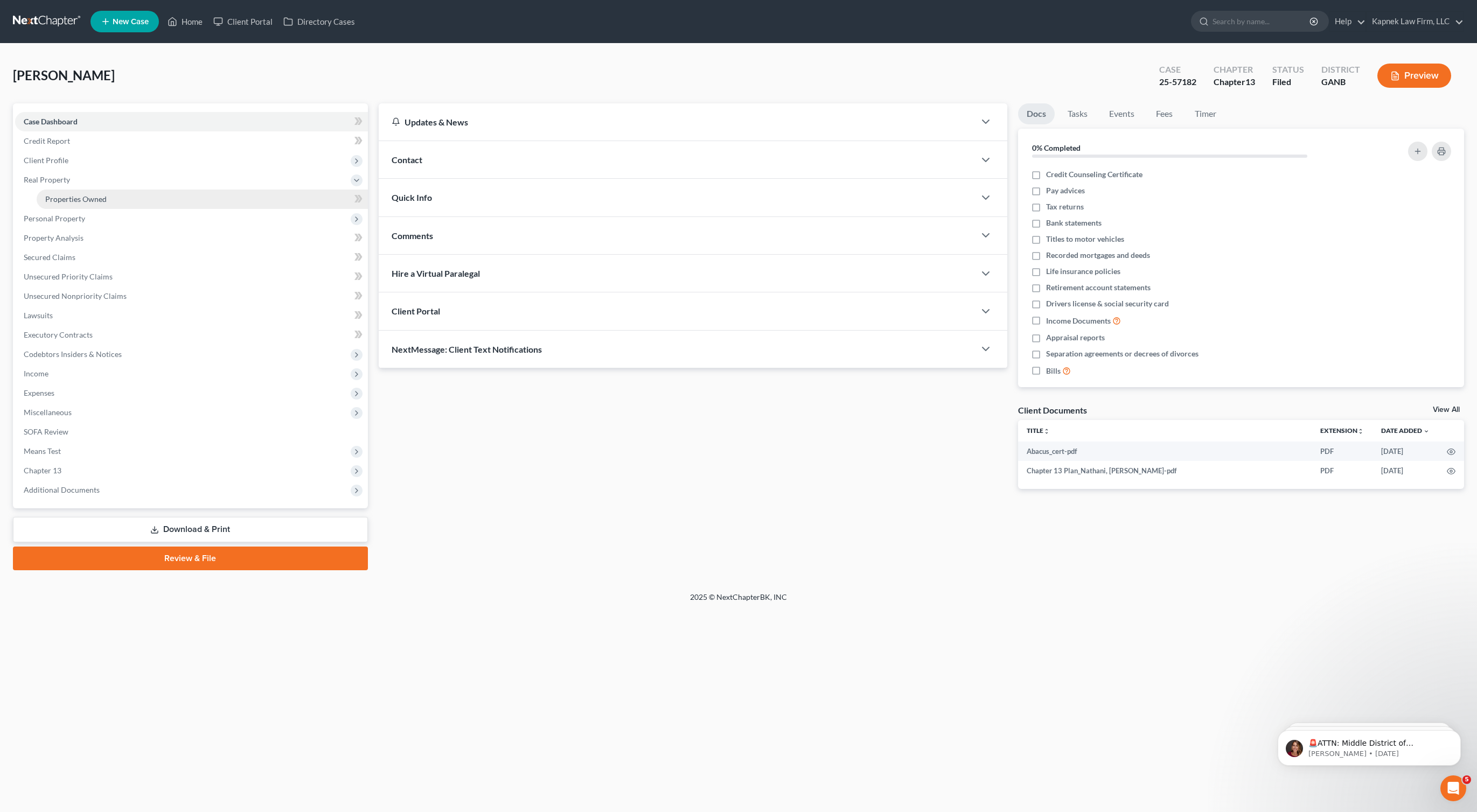
click at [124, 196] on link "Properties Owned" at bounding box center [202, 199] width 331 height 19
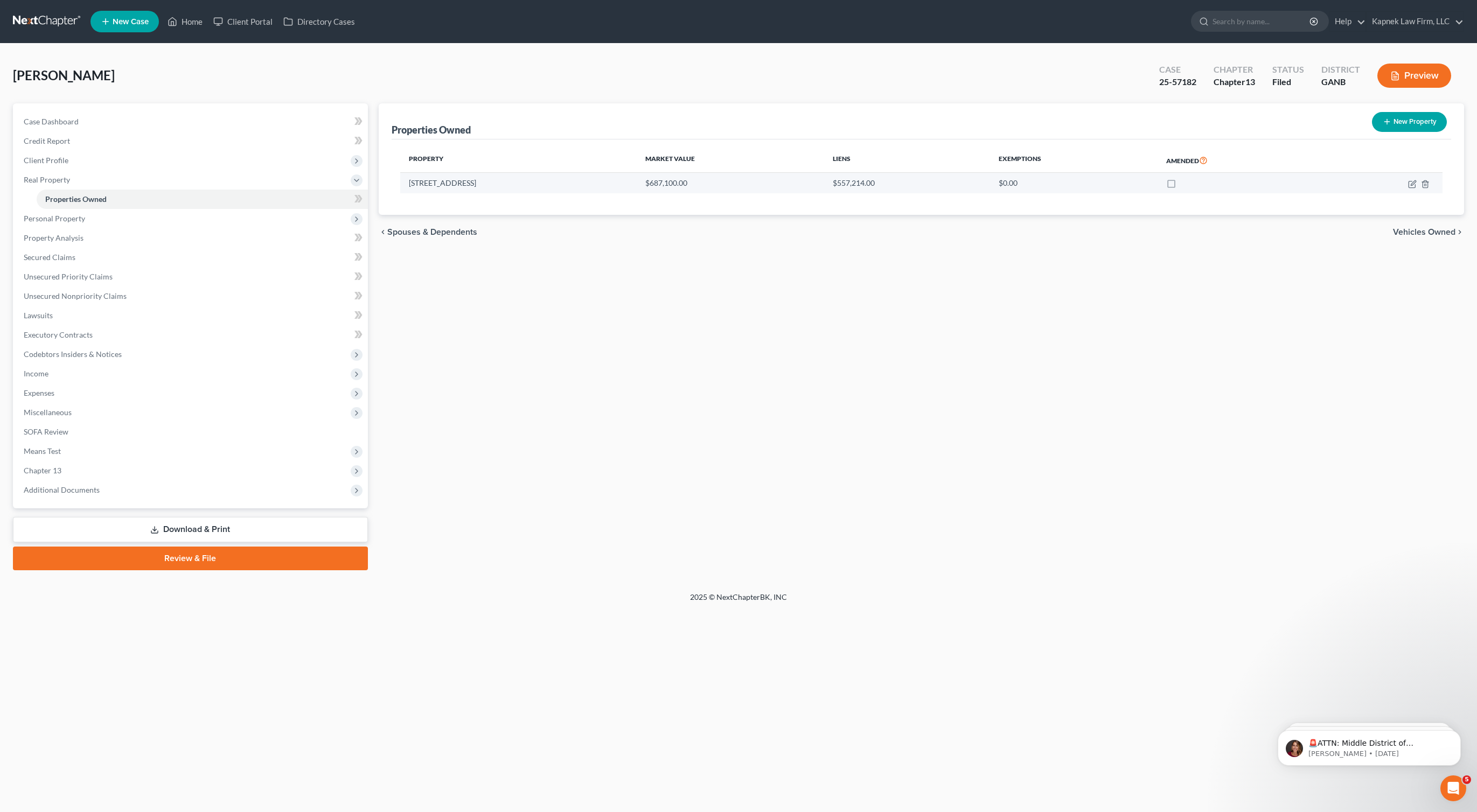
click at [580, 188] on td "1065 Water Shine Way" at bounding box center [518, 183] width 237 height 20
click at [1411, 186] on icon "button" at bounding box center [1412, 184] width 8 height 8
select select "10"
select select "0"
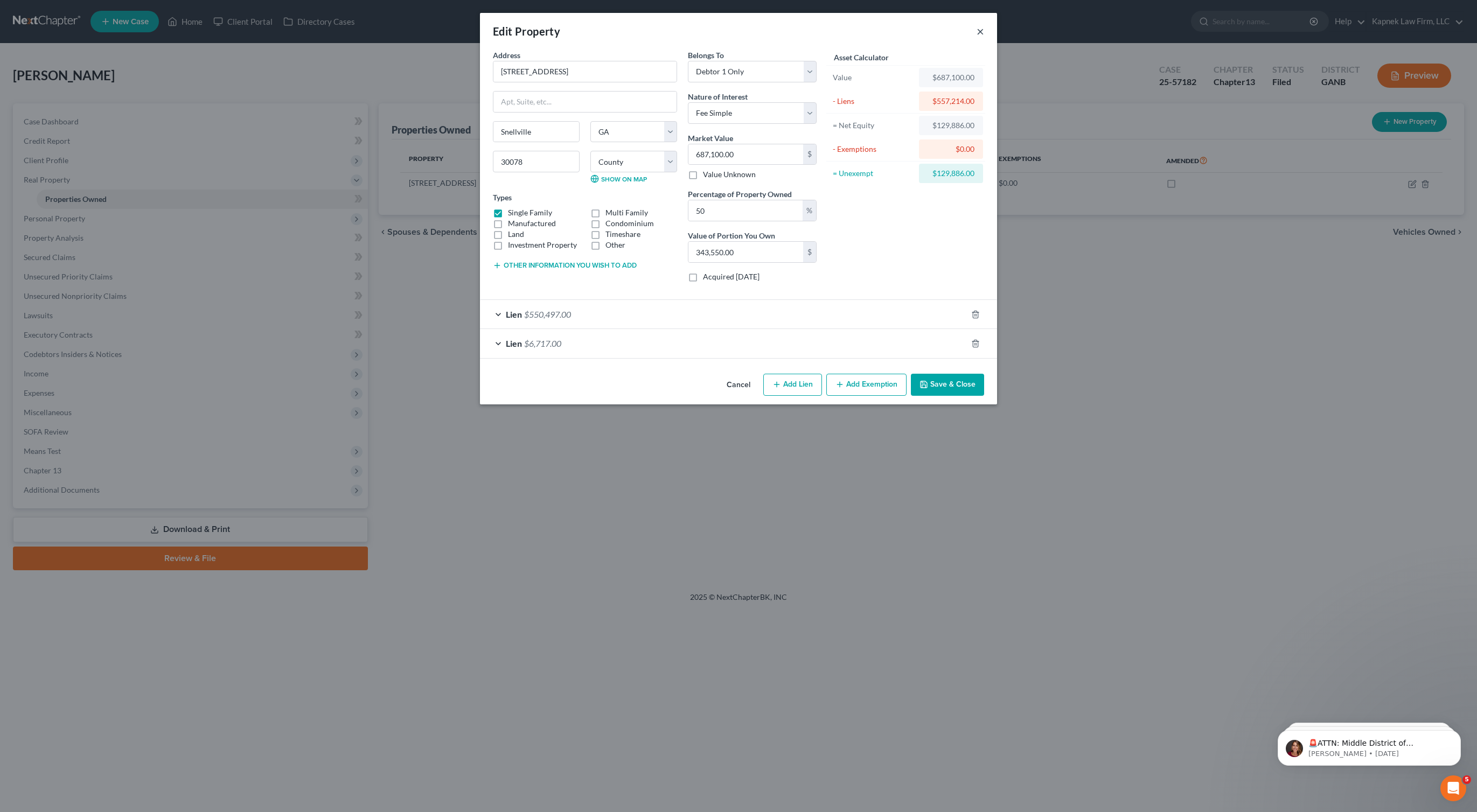
click at [980, 26] on button "×" at bounding box center [980, 31] width 8 height 13
